Goal: Check status: Check status

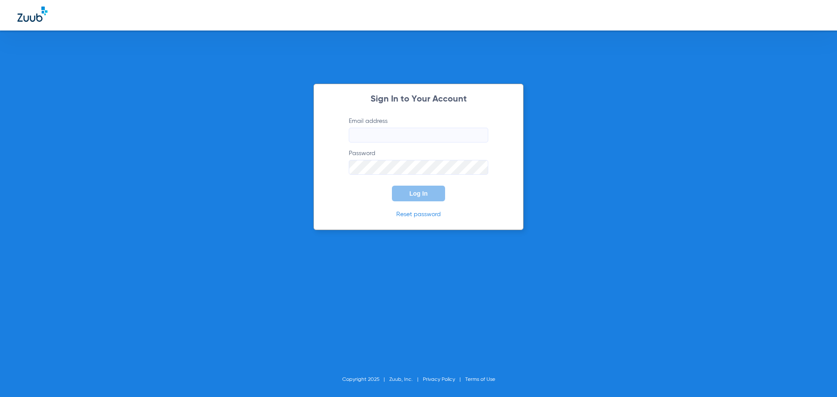
type input "[EMAIL_ADDRESS][DOMAIN_NAME]"
click at [413, 194] on span "Log In" at bounding box center [418, 193] width 18 height 7
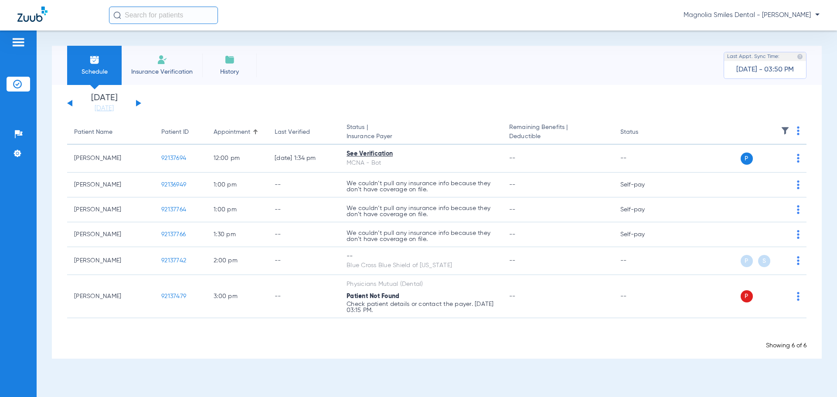
click at [132, 106] on div "[DATE] [DATE] [DATE] [DATE] [DATE] [DATE] [DATE] [DATE] [DATE] [DATE] [DATE] [D…" at bounding box center [104, 103] width 74 height 19
click at [136, 104] on div "[DATE] [DATE] [DATE] [DATE] [DATE] [DATE] [DATE] [DATE] [DATE] [DATE] [DATE] [D…" at bounding box center [104, 103] width 74 height 19
click at [136, 103] on button at bounding box center [138, 103] width 5 height 7
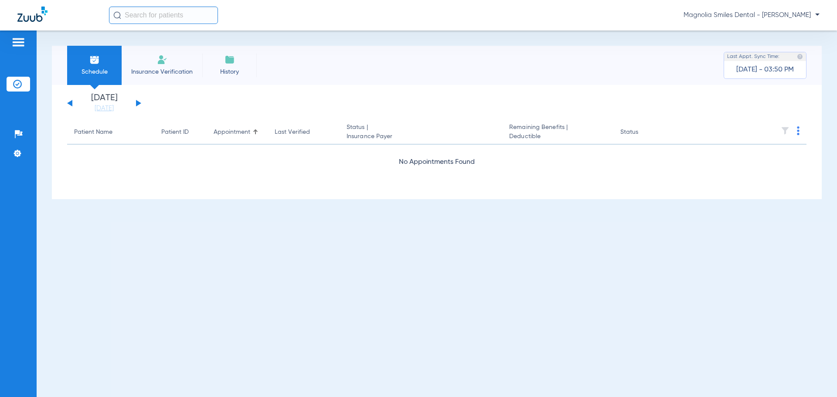
click at [136, 103] on button at bounding box center [138, 103] width 5 height 7
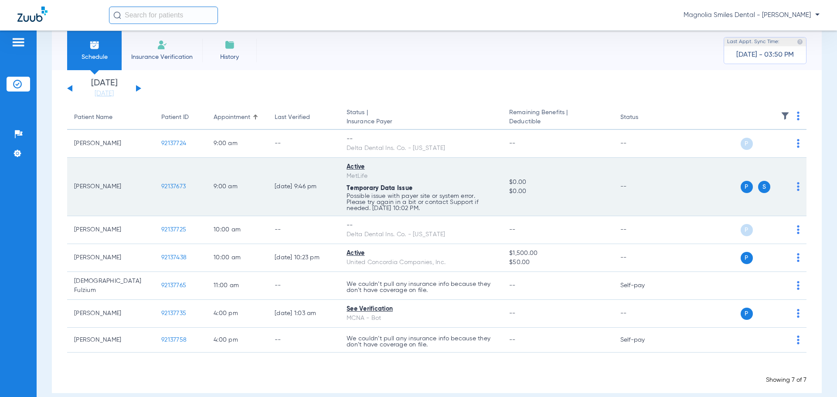
scroll to position [23, 0]
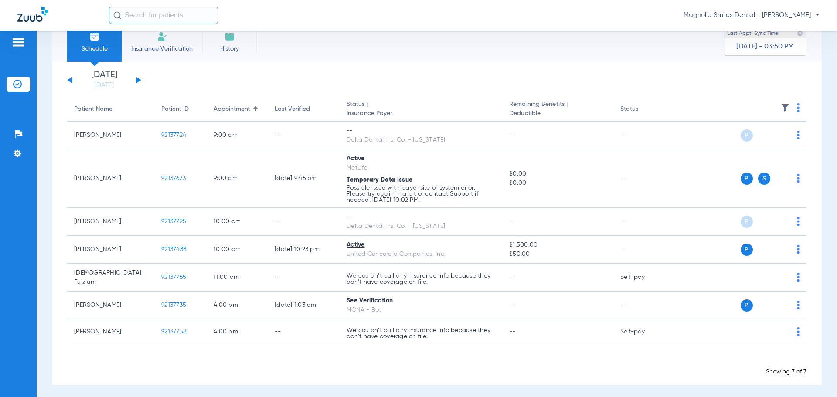
click at [133, 79] on div "[DATE] [DATE] [DATE] [DATE] [DATE] [DATE] [DATE] [DATE] [DATE] [DATE] [DATE] [D…" at bounding box center [104, 80] width 74 height 19
click at [137, 81] on button at bounding box center [138, 80] width 5 height 7
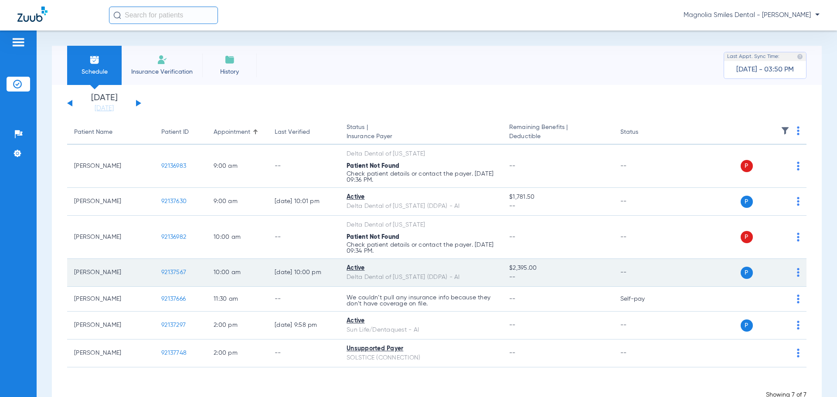
scroll to position [26, 0]
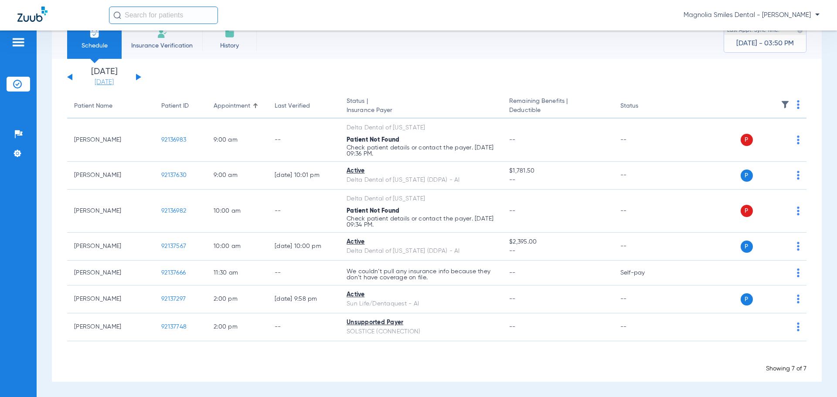
click at [97, 84] on link "[DATE]" at bounding box center [104, 82] width 52 height 9
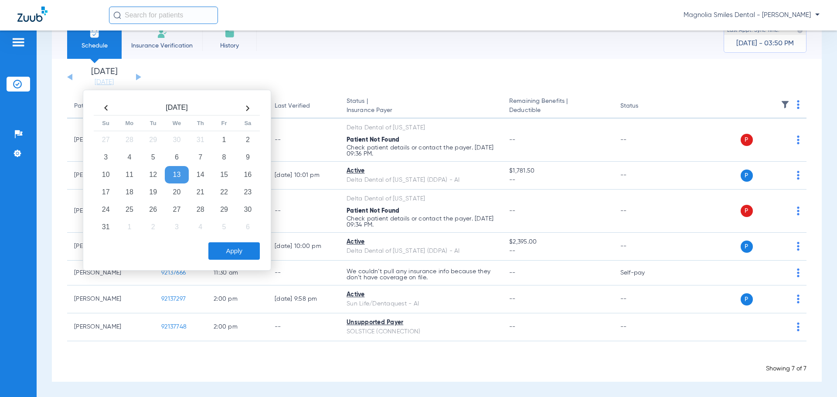
click at [174, 175] on td "13" at bounding box center [177, 174] width 24 height 17
click at [242, 255] on button "Apply" at bounding box center [233, 250] width 51 height 17
